Goal: Task Accomplishment & Management: Complete application form

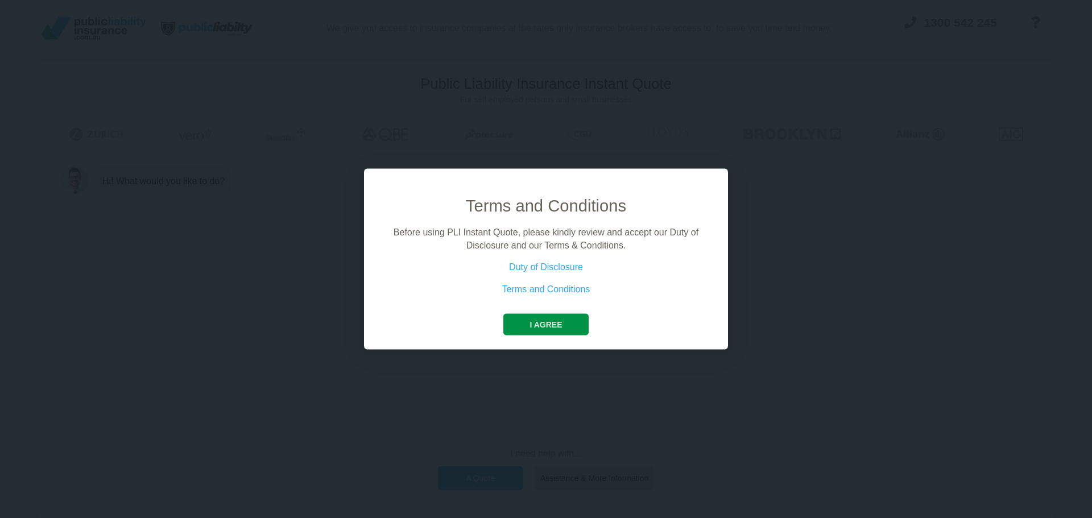
click at [557, 320] on button "I agree" at bounding box center [545, 325] width 85 height 22
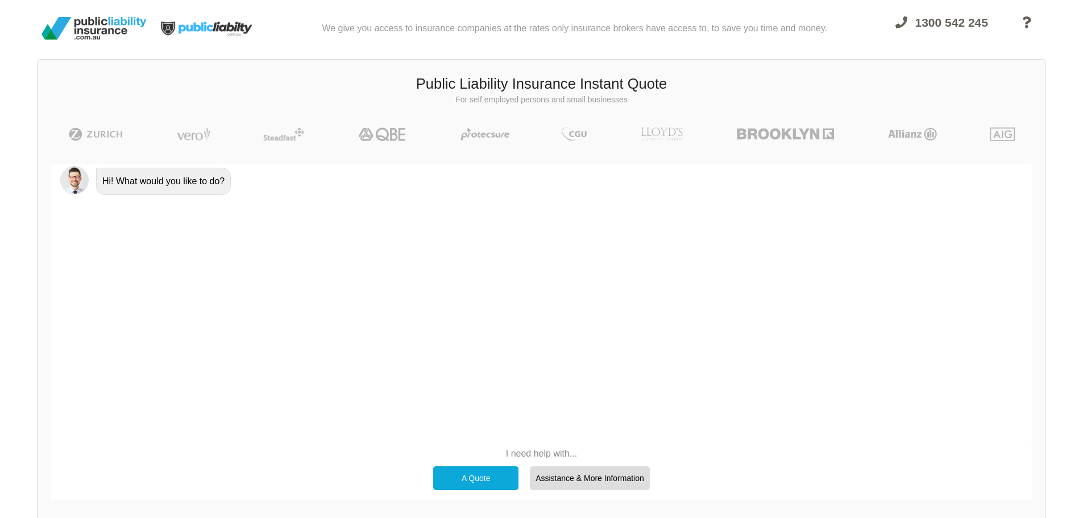
click at [483, 474] on div "A Quote" at bounding box center [475, 478] width 85 height 24
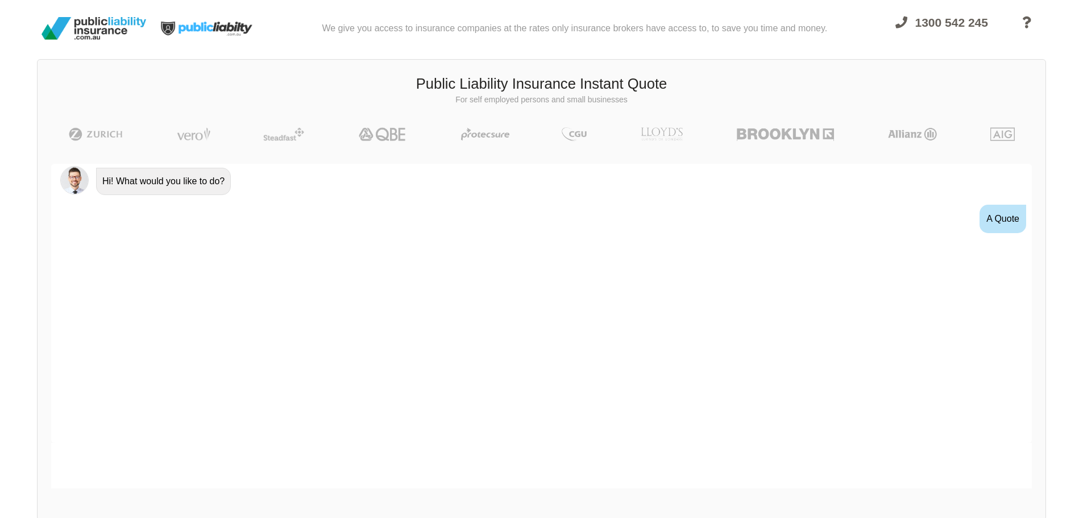
scroll to position [20, 0]
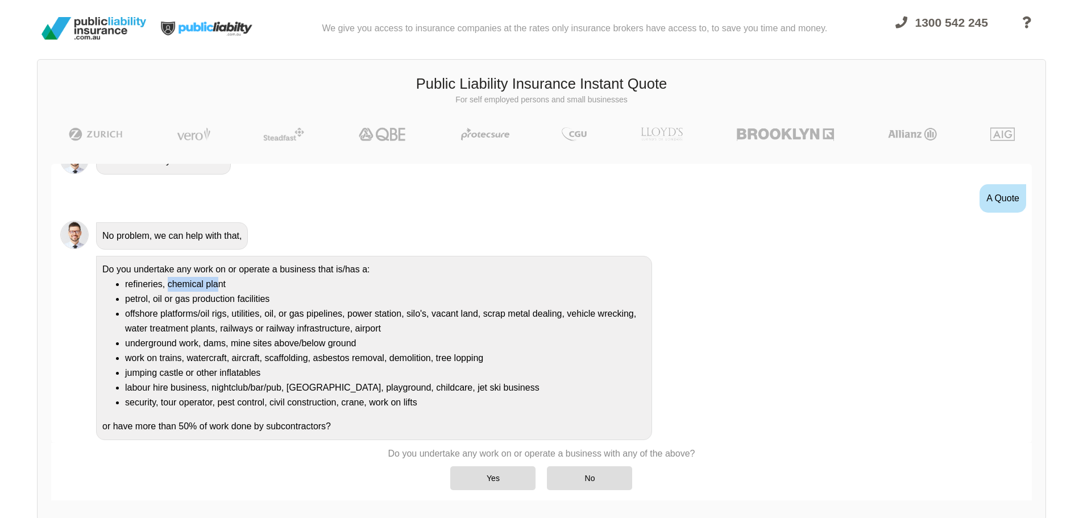
drag, startPoint x: 168, startPoint y: 283, endPoint x: 216, endPoint y: 291, distance: 48.4
click at [216, 291] on li "refineries, chemical plant" at bounding box center [385, 284] width 521 height 15
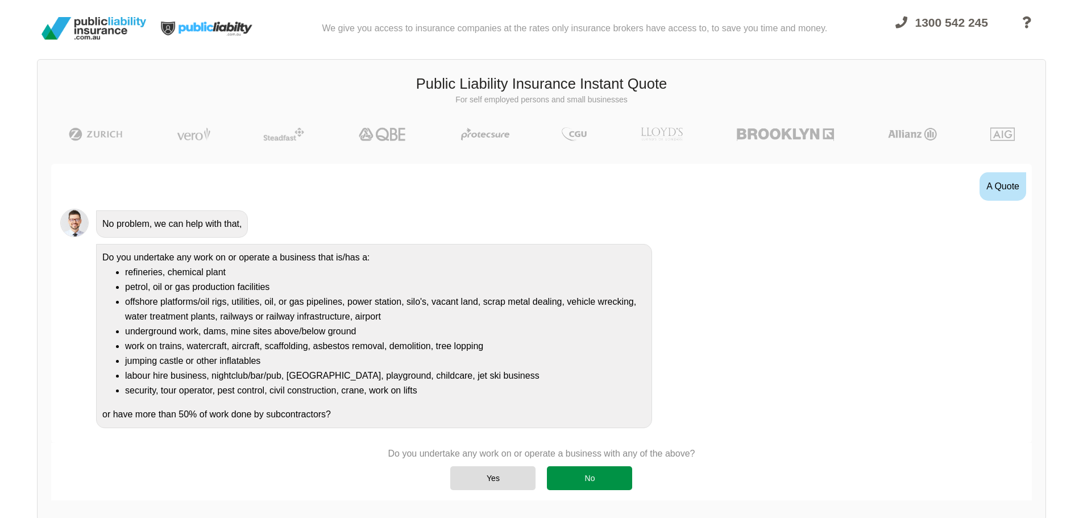
click at [595, 478] on div "No" at bounding box center [589, 478] width 85 height 24
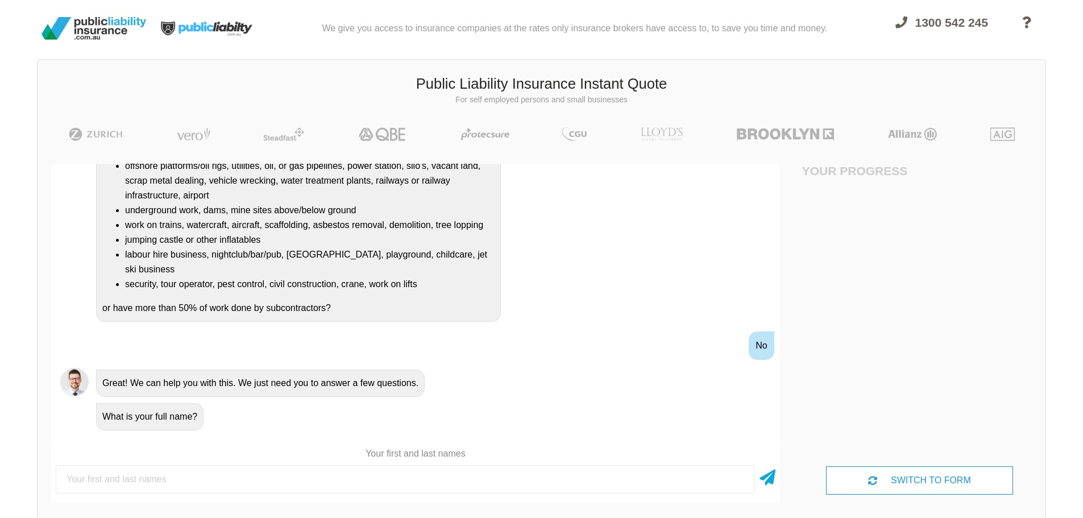
scroll to position [171, 0]
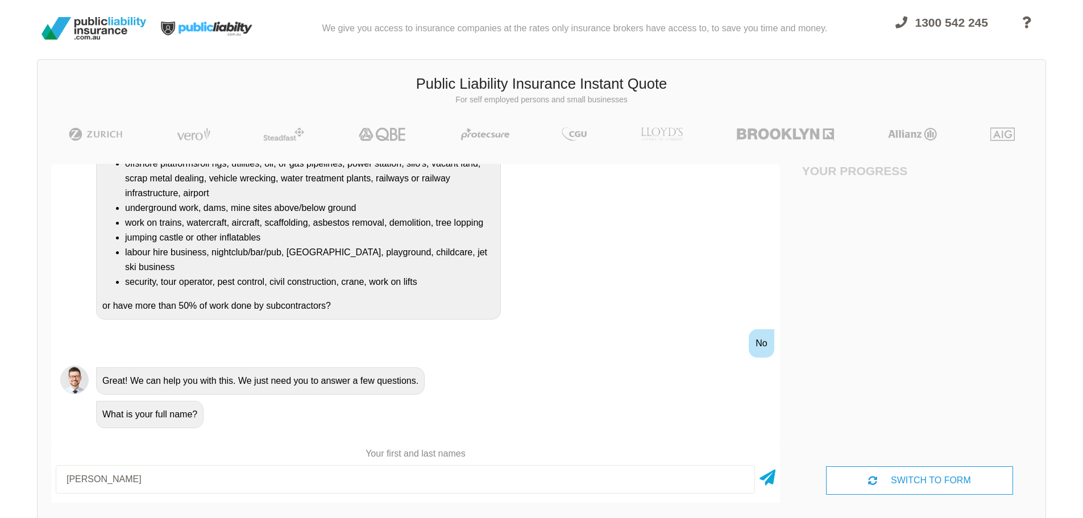
type input "[PERSON_NAME]"
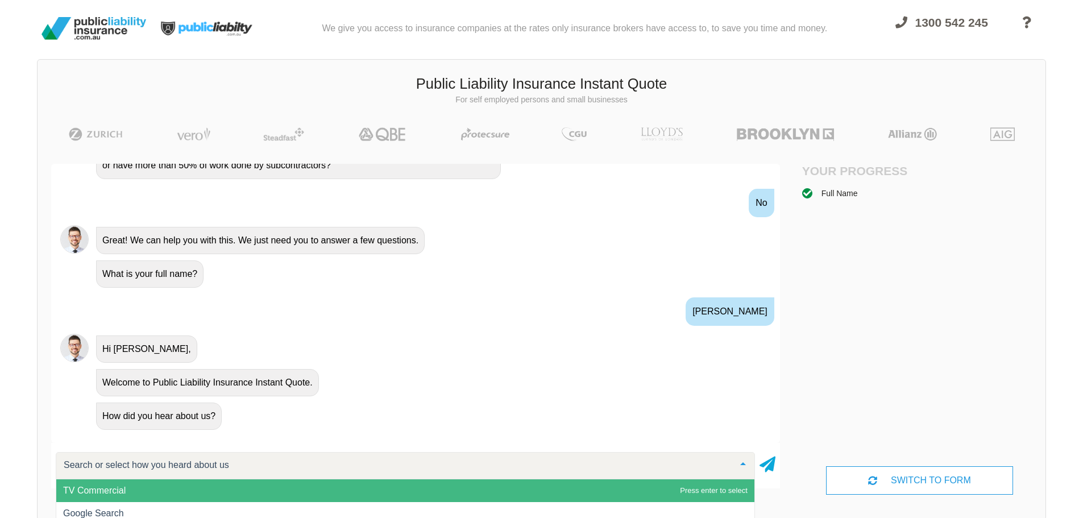
scroll to position [313, 0]
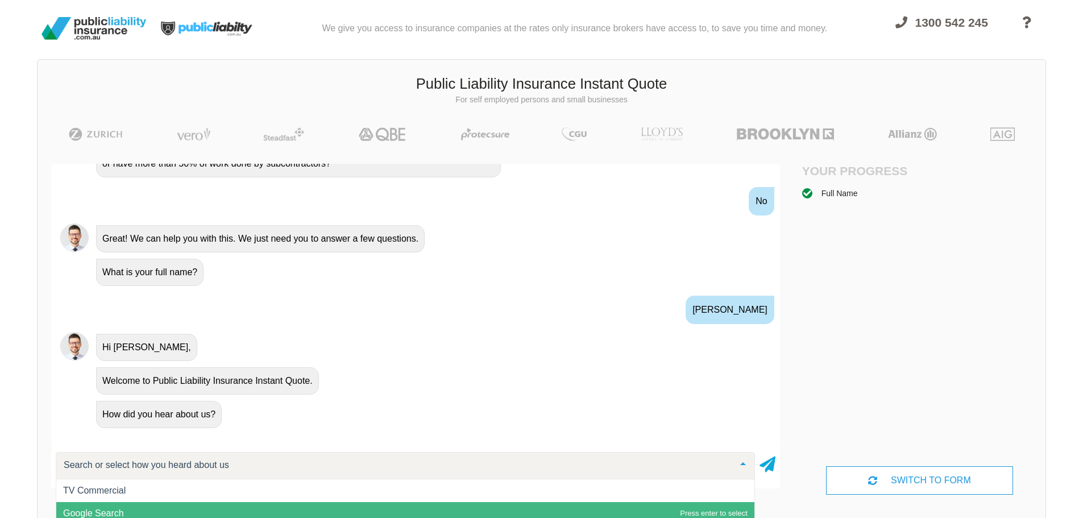
click at [116, 512] on span "Google Search" at bounding box center [93, 513] width 61 height 10
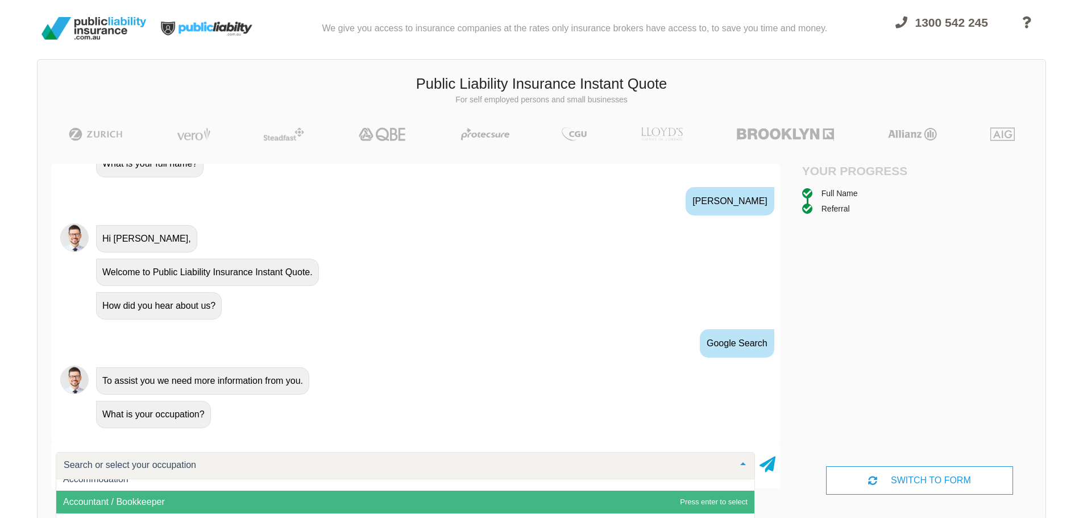
scroll to position [0, 0]
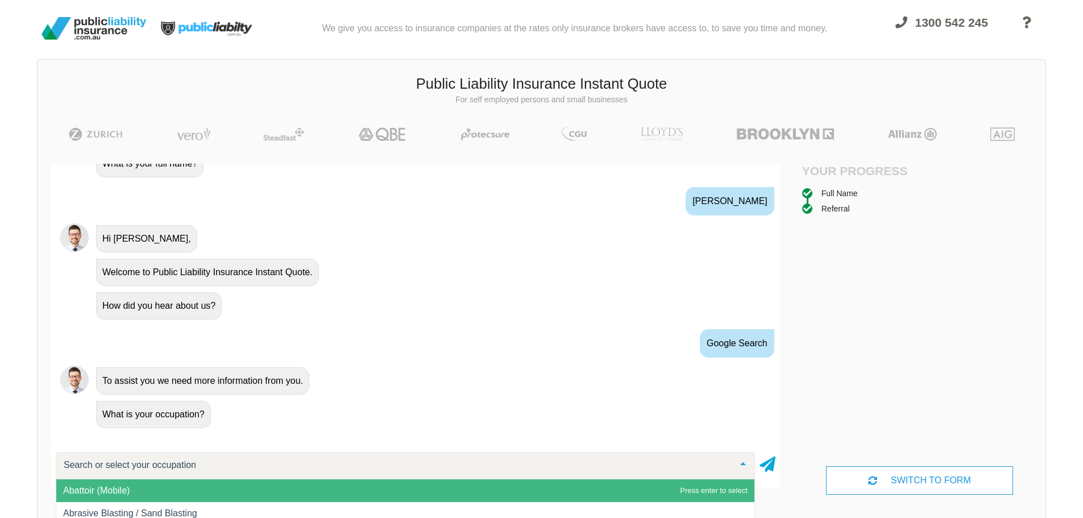
click at [123, 465] on input "text" at bounding box center [396, 464] width 671 height 11
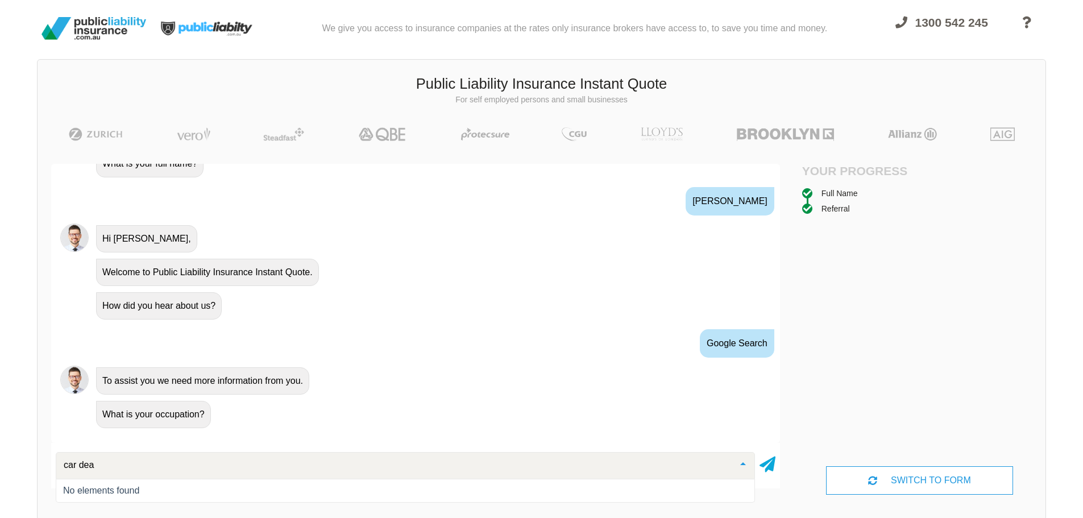
type input "car de"
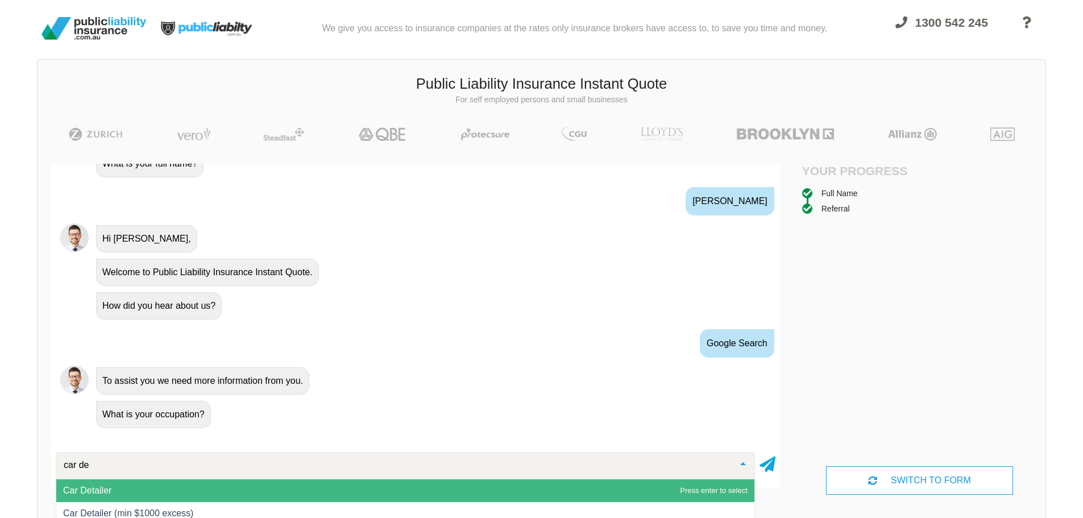
click at [113, 491] on span "Car Detailer" at bounding box center [405, 490] width 698 height 23
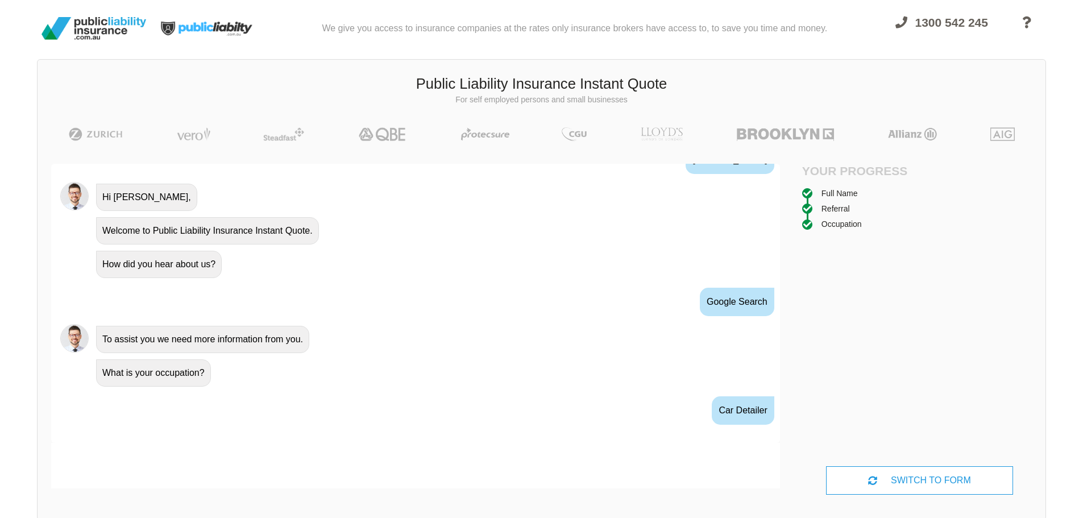
scroll to position [485, 0]
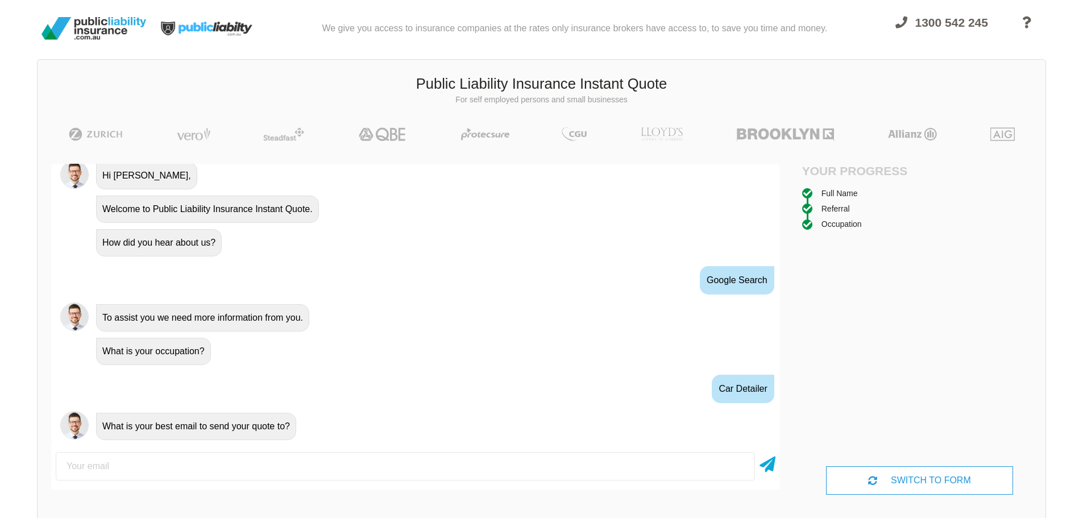
click at [86, 467] on input "email" at bounding box center [405, 466] width 699 height 28
type input "[PERSON_NAME][EMAIL_ADDRESS][PERSON_NAME][DOMAIN_NAME]"
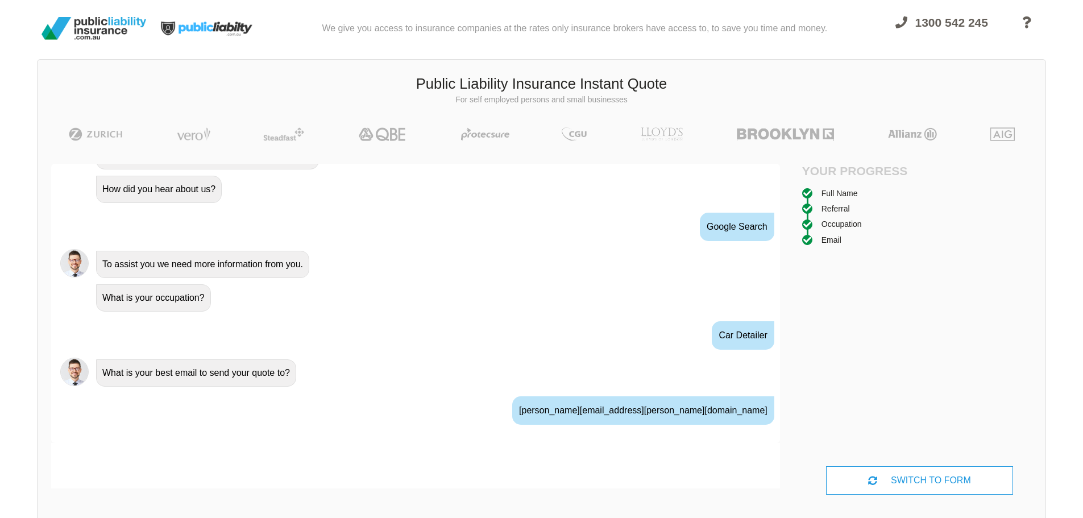
scroll to position [560, 0]
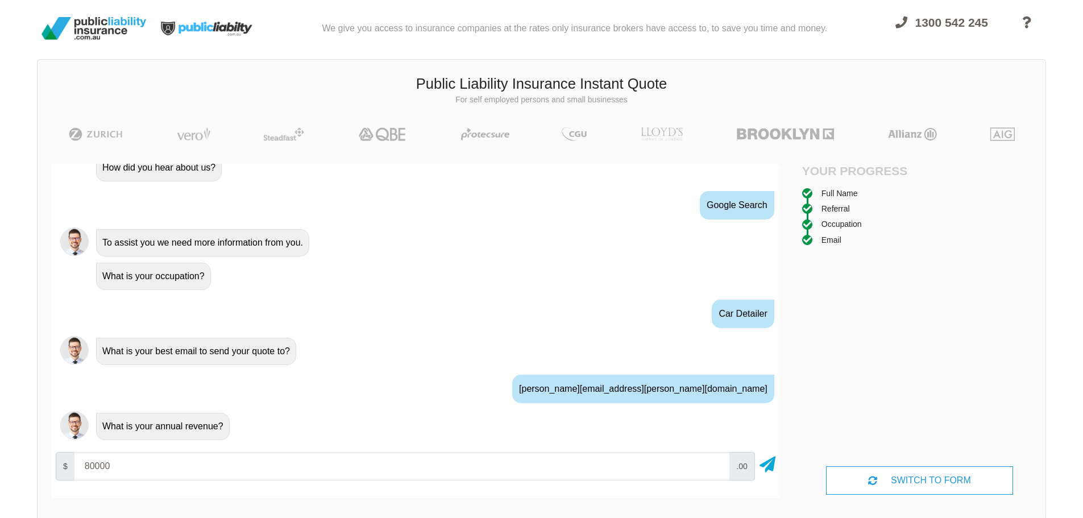
type input "80000"
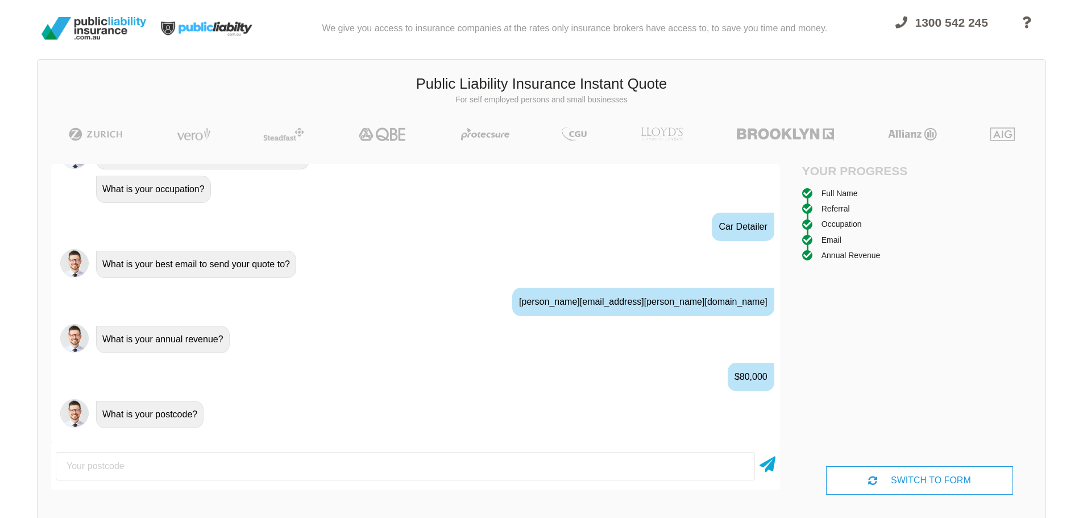
scroll to position [647, 0]
type input "4305"
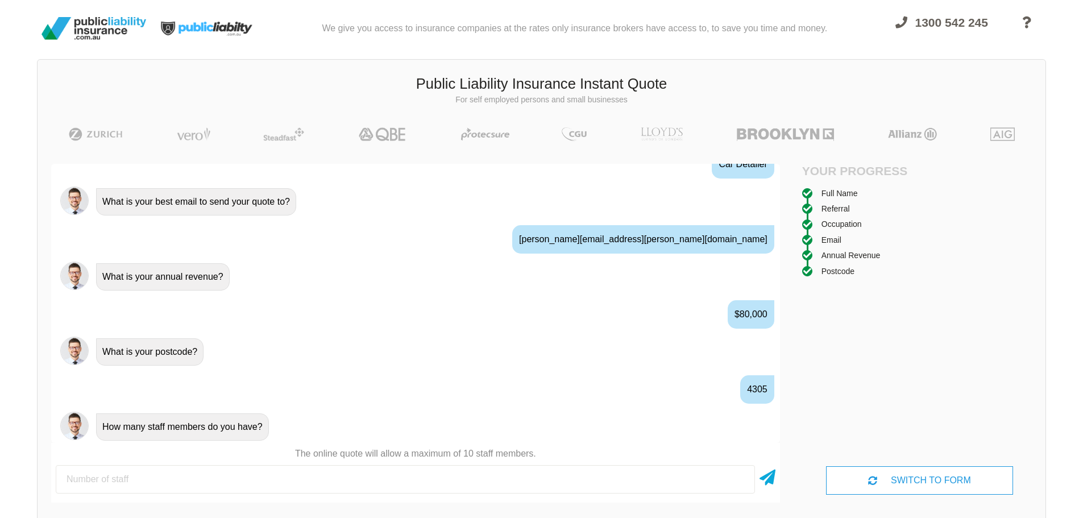
scroll to position [710, 0]
type input "1"
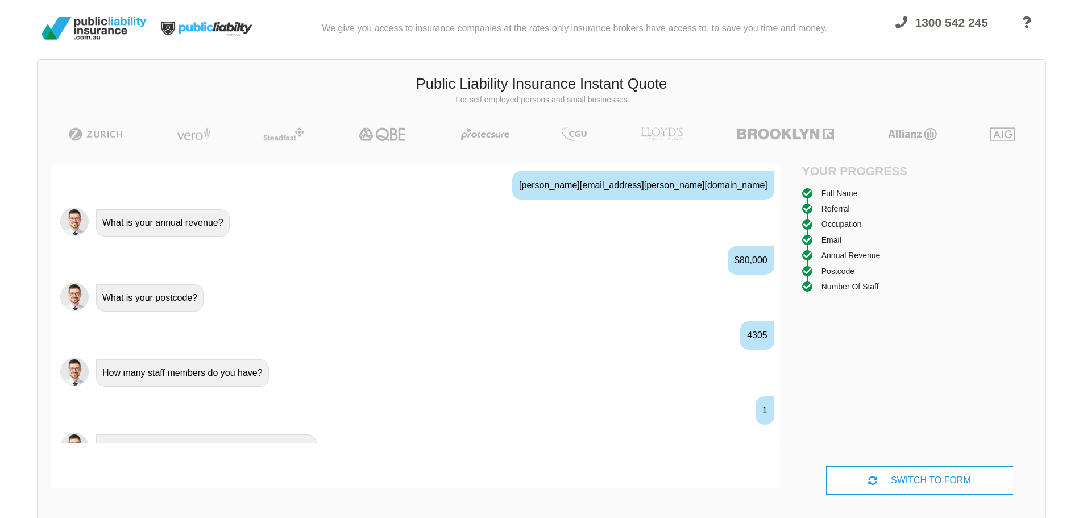
scroll to position [785, 0]
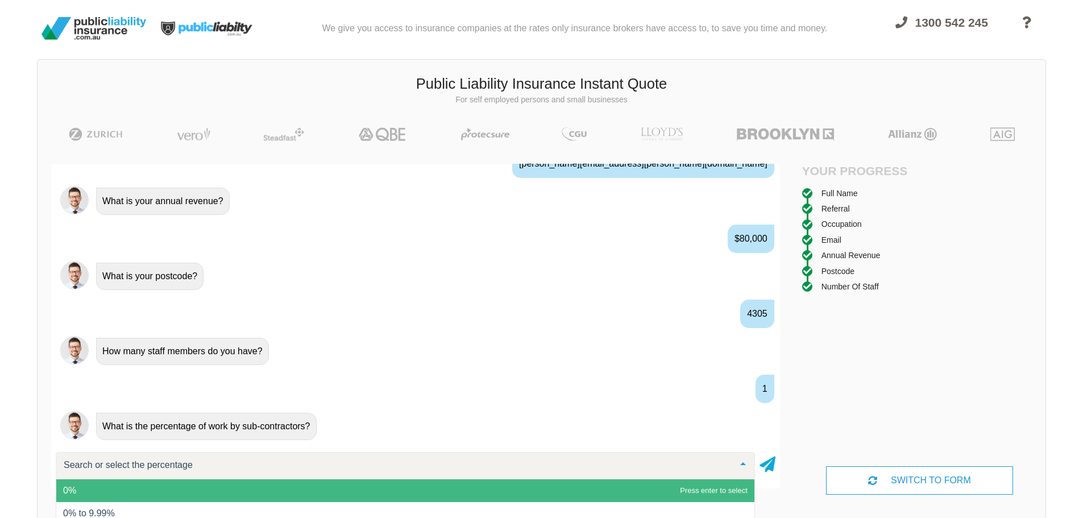
click at [122, 490] on span "0%" at bounding box center [405, 490] width 698 height 23
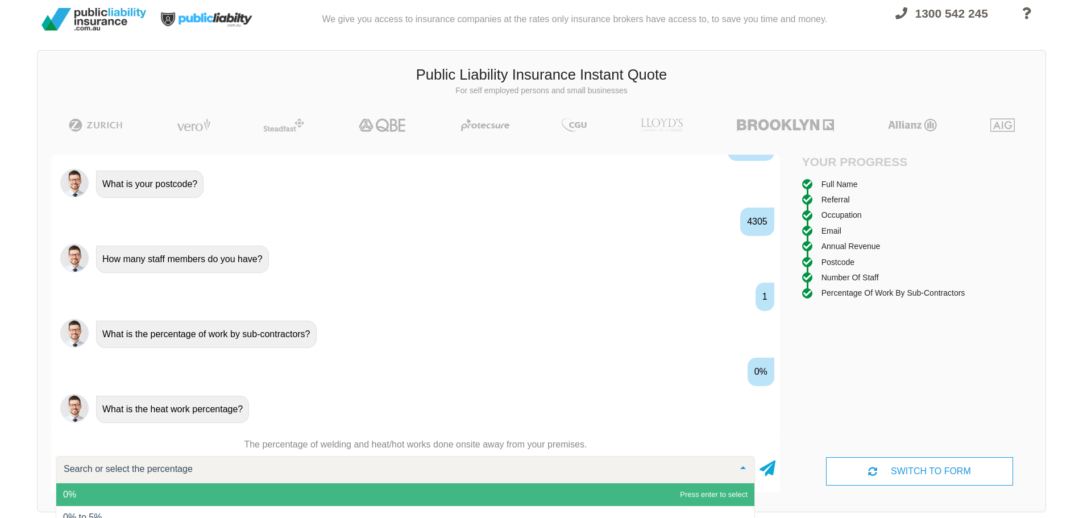
scroll to position [872, 0]
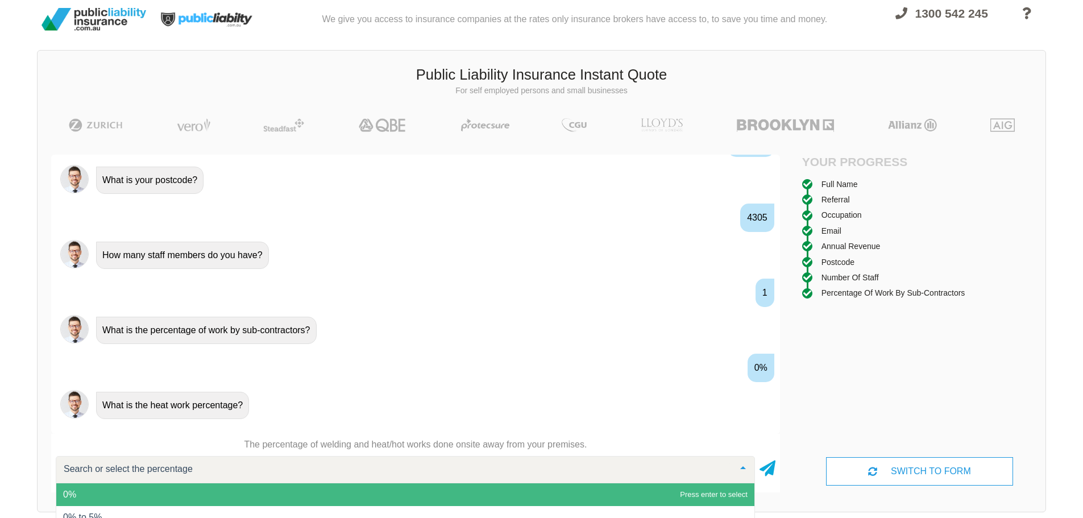
click at [129, 491] on span "0%" at bounding box center [405, 494] width 698 height 23
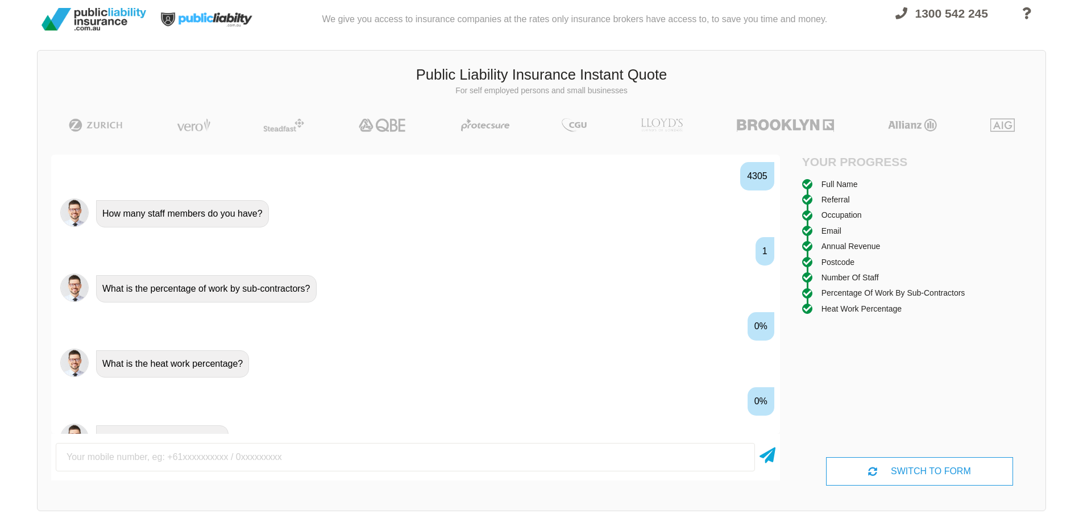
scroll to position [935, 0]
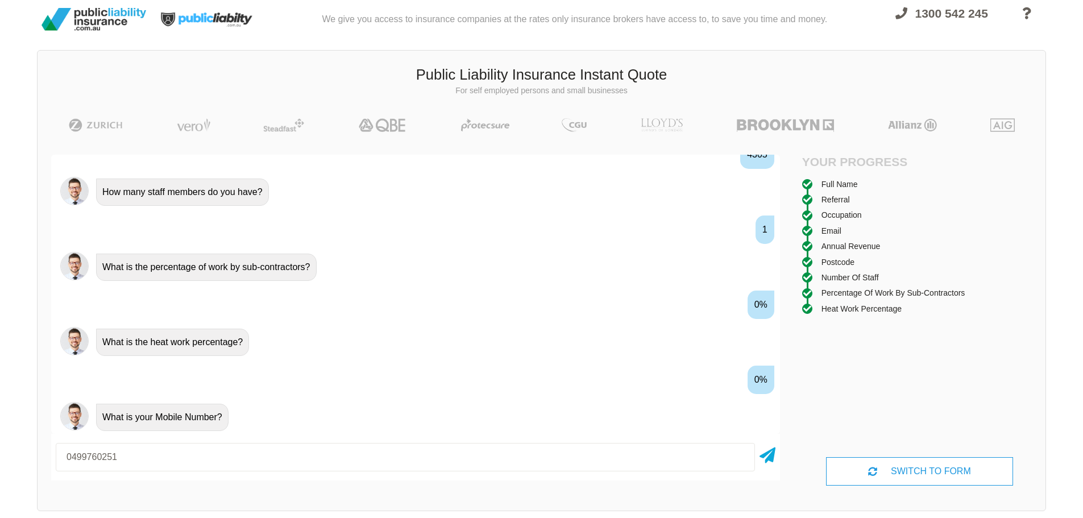
type input "0499760251"
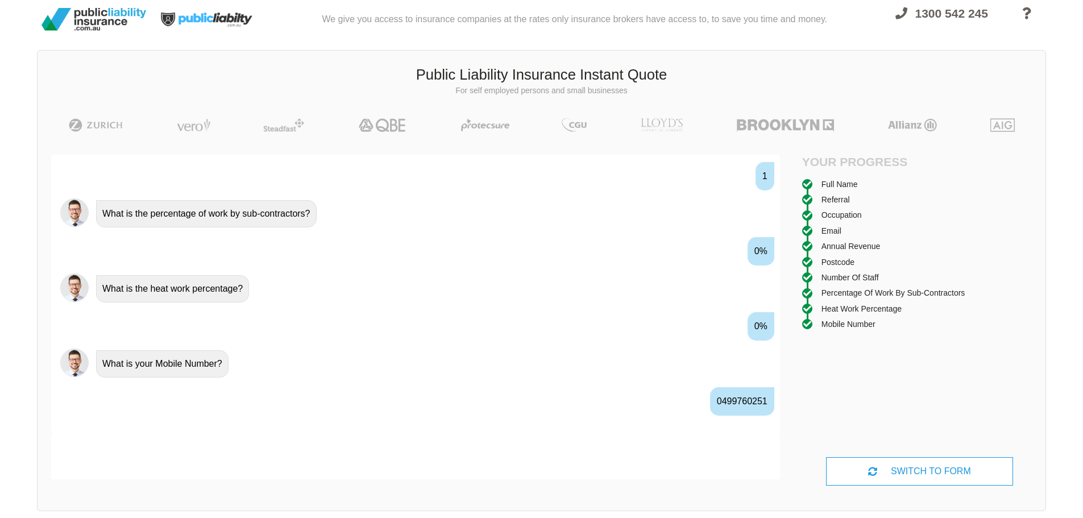
scroll to position [1010, 0]
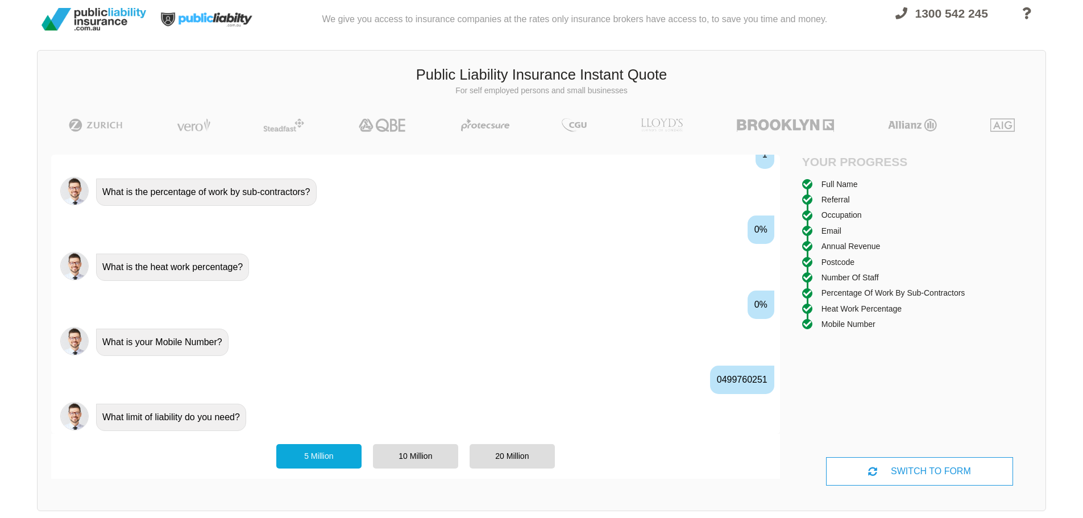
click at [339, 454] on div "5 Million" at bounding box center [318, 456] width 85 height 24
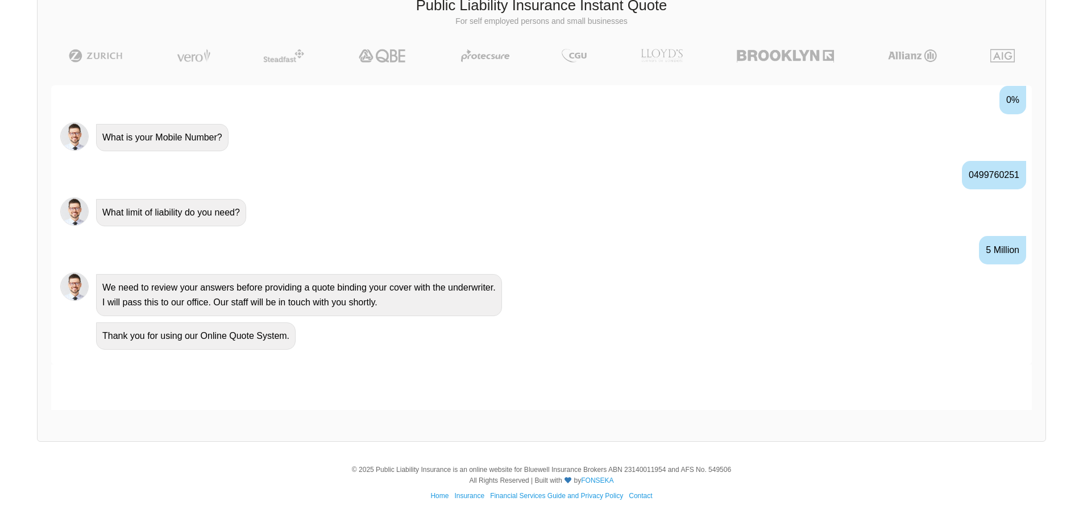
scroll to position [0, 0]
